Goal: Information Seeking & Learning: Learn about a topic

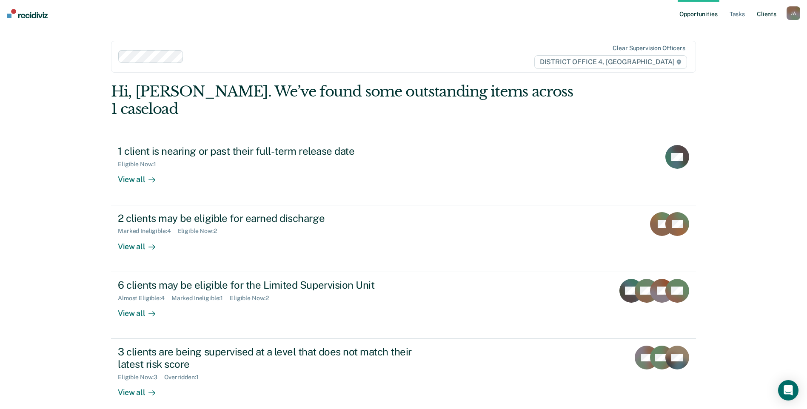
click at [764, 14] on link "Client s" at bounding box center [767, 13] width 23 height 27
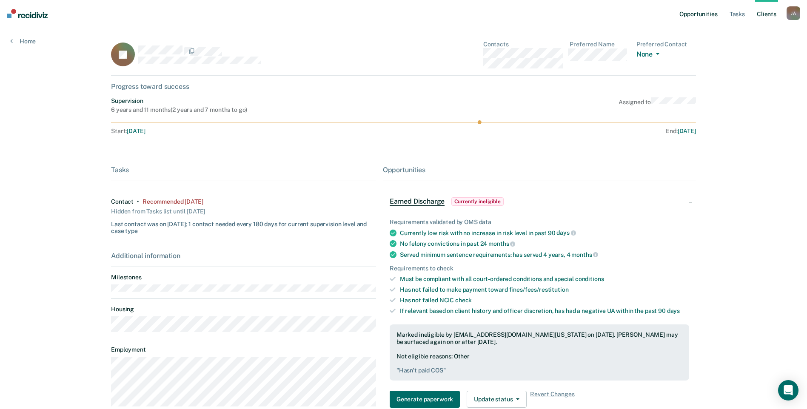
click at [701, 11] on link "Opportunities" at bounding box center [698, 13] width 41 height 27
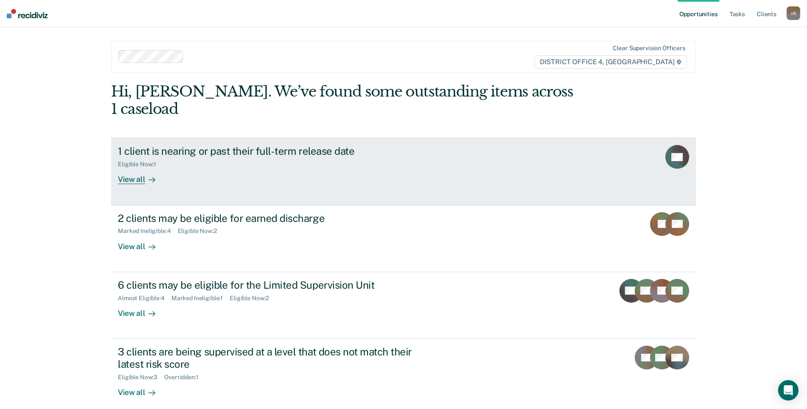
click at [298, 145] on div "1 client is nearing or past their full-term release date" at bounding box center [267, 151] width 299 height 12
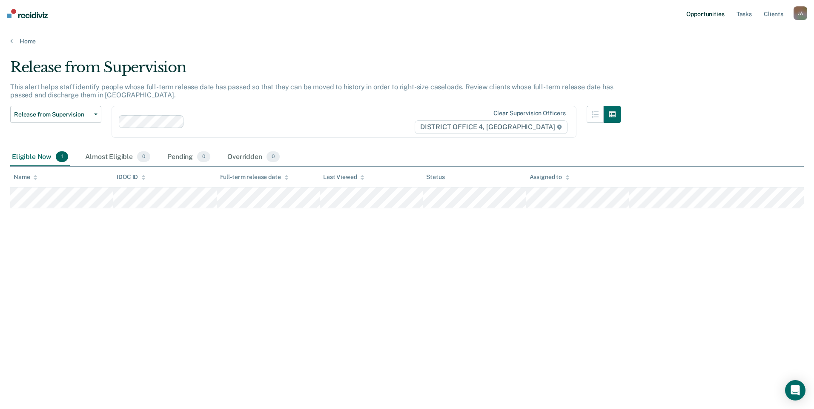
click at [705, 16] on link "Opportunities" at bounding box center [704, 13] width 41 height 27
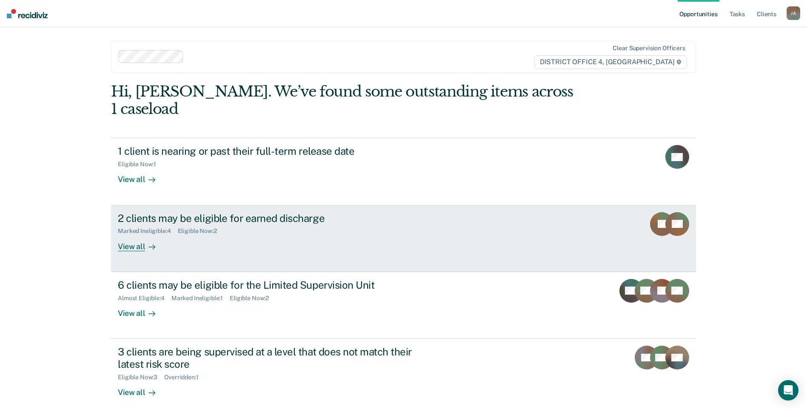
click at [281, 212] on div "2 clients may be eligible for earned discharge" at bounding box center [267, 218] width 299 height 12
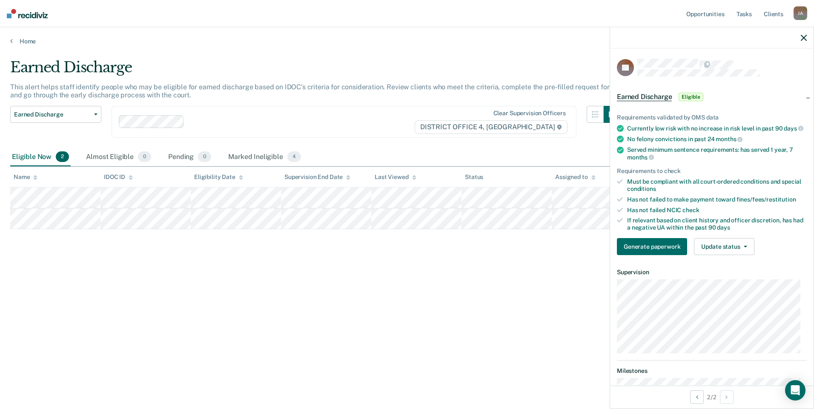
click at [512, 272] on div "Earned Discharge This alert helps staff identify people who may be eligible for…" at bounding box center [406, 202] width 793 height 287
click at [510, 57] on main "Earned Discharge This alert helps staff identify people who may be eligible for…" at bounding box center [407, 226] width 814 height 362
click at [709, 14] on link "Opportunities" at bounding box center [704, 13] width 41 height 27
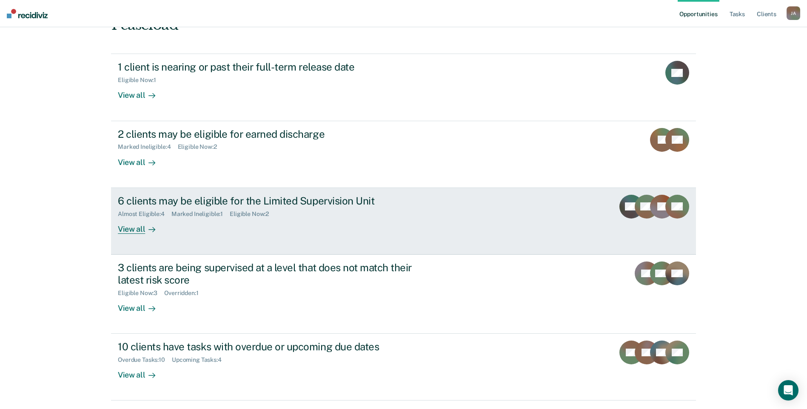
scroll to position [85, 0]
click at [251, 194] on div "6 clients may be eligible for the Limited Supervision Unit" at bounding box center [267, 200] width 299 height 12
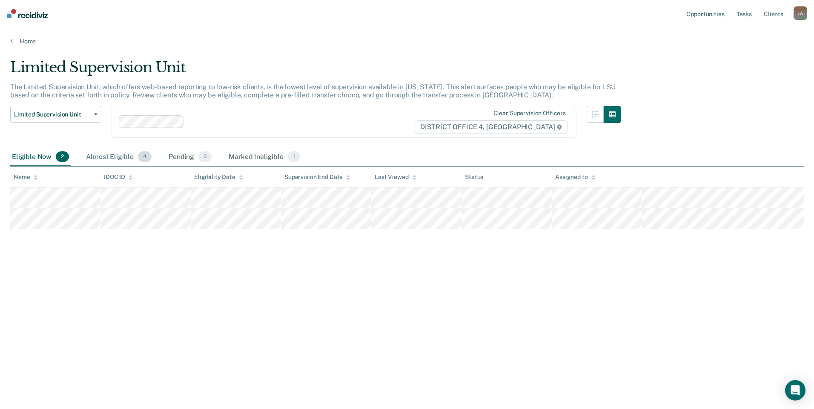
click at [115, 157] on div "Almost Eligible 4" at bounding box center [118, 157] width 69 height 19
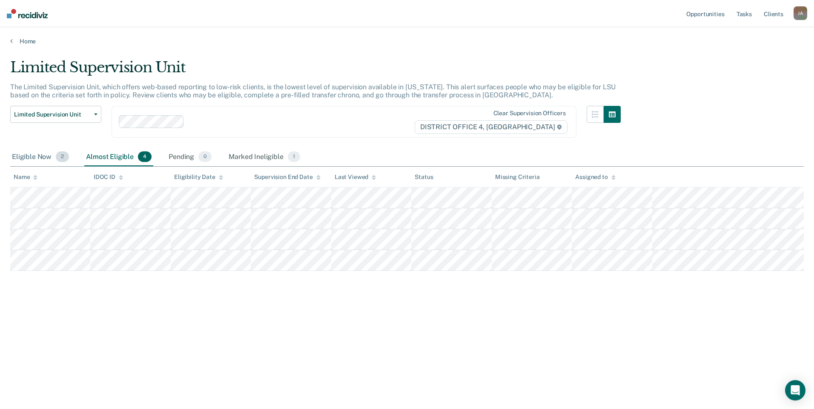
click at [33, 156] on div "Eligible Now 2" at bounding box center [40, 157] width 60 height 19
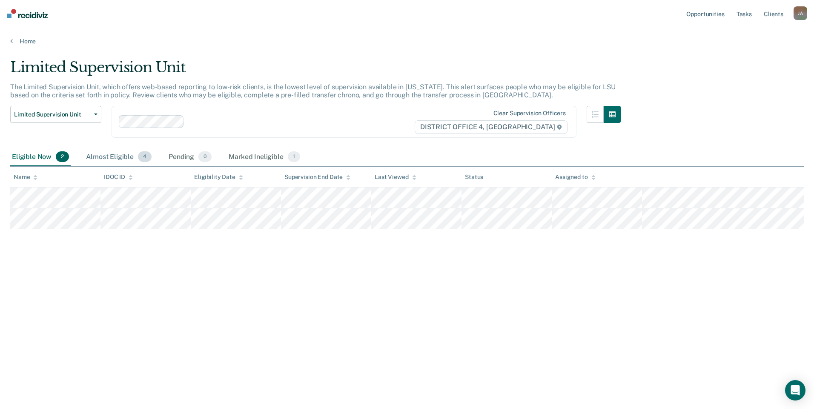
click at [102, 153] on div "Almost Eligible 4" at bounding box center [118, 157] width 69 height 19
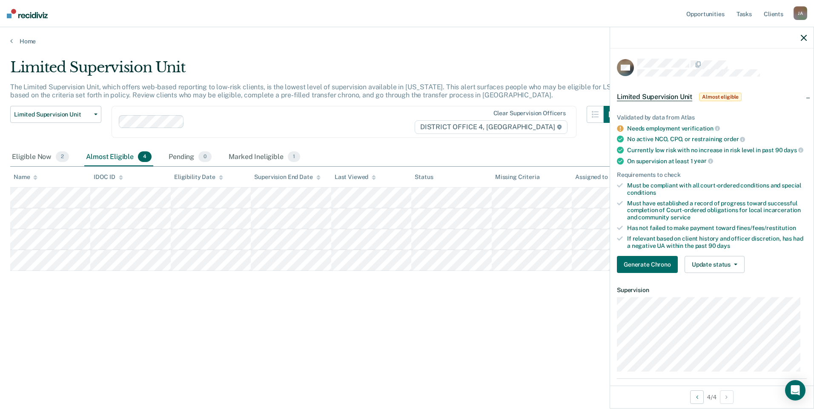
click at [249, 321] on div "Limited Supervision Unit The Limited Supervision Unit, which offers web-based r…" at bounding box center [406, 202] width 793 height 287
click at [806, 37] on icon "button" at bounding box center [804, 38] width 6 height 6
